Goal: Task Accomplishment & Management: Manage account settings

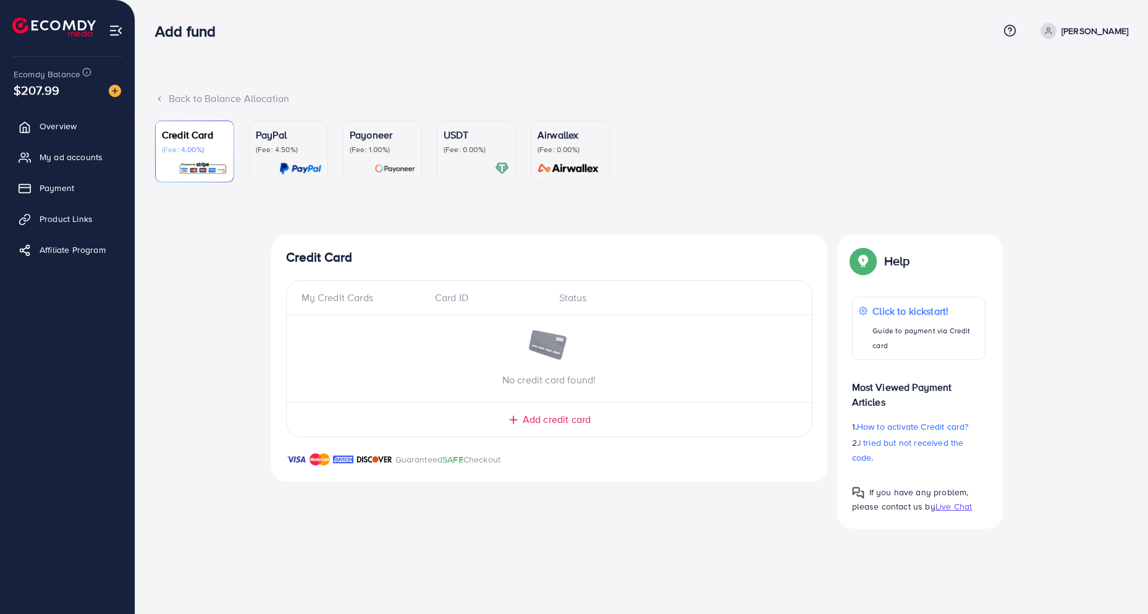
click at [211, 242] on div "Top-up Success! Thanks you for your purchase. Please check your balance again. …" at bounding box center [641, 381] width 973 height 293
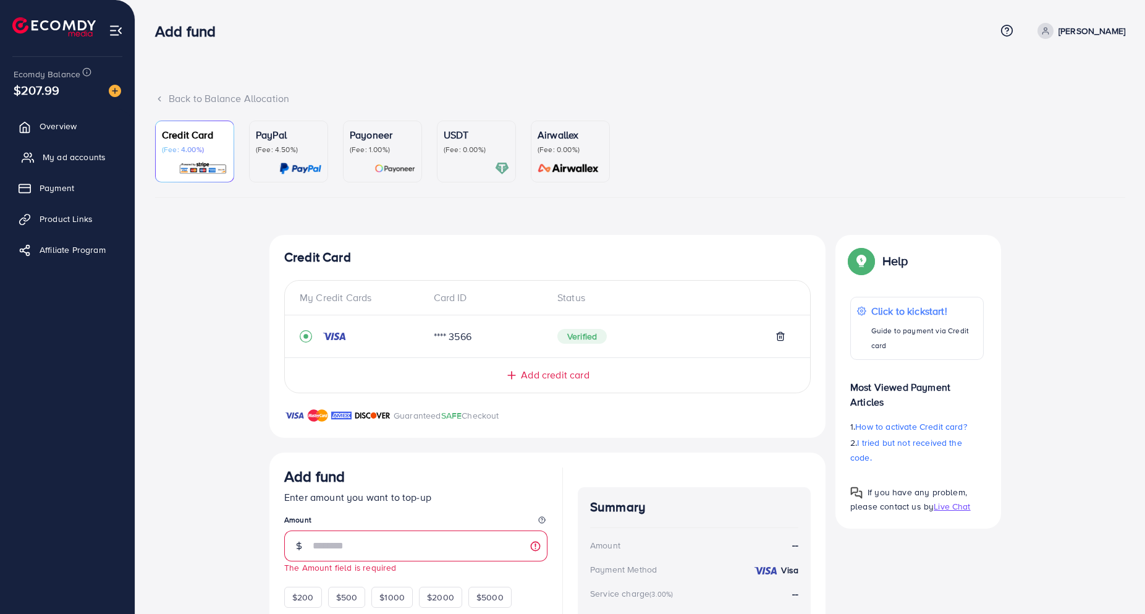
click at [70, 153] on span "My ad accounts" at bounding box center [74, 157] width 63 height 12
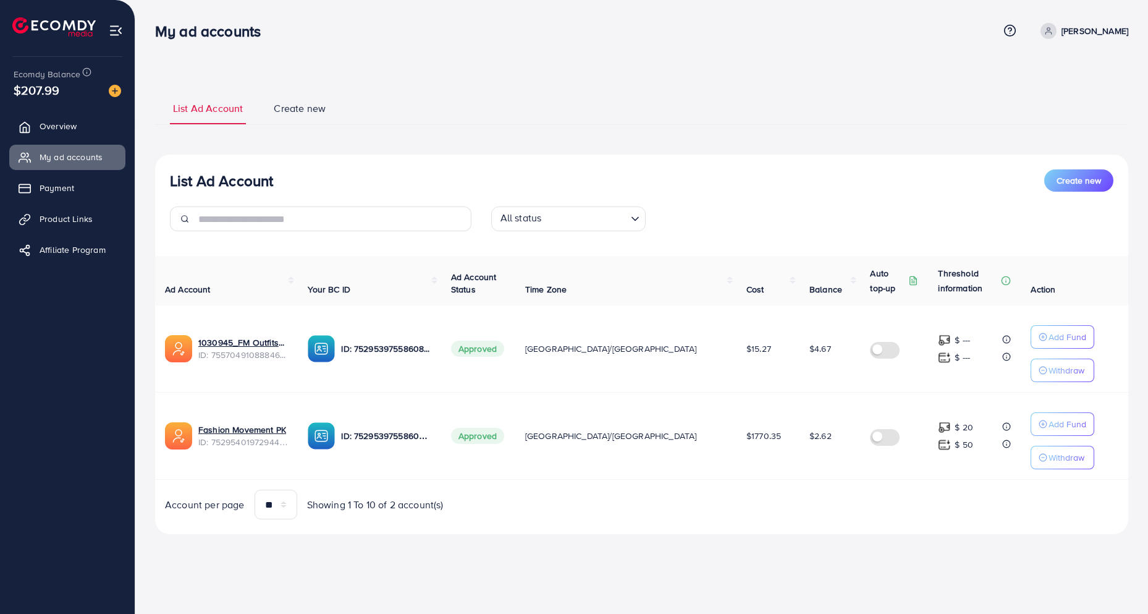
click at [627, 554] on div "List Ad Account Create new List Ad Account Create new All status Loading... Ad …" at bounding box center [641, 284] width 1013 height 569
click at [242, 342] on link "1030945_FM Outfits_1759512825336" at bounding box center [243, 342] width 90 height 12
click at [484, 74] on div "List Ad Account Create new List Ad Account Create new All status Loading... Ad …" at bounding box center [641, 284] width 1013 height 569
click at [229, 428] on link "Fashion Movement PK" at bounding box center [242, 429] width 88 height 12
